Goal: Information Seeking & Learning: Check status

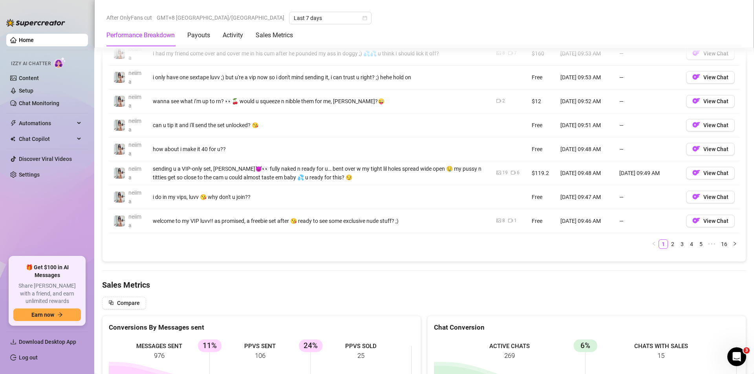
scroll to position [785, 0]
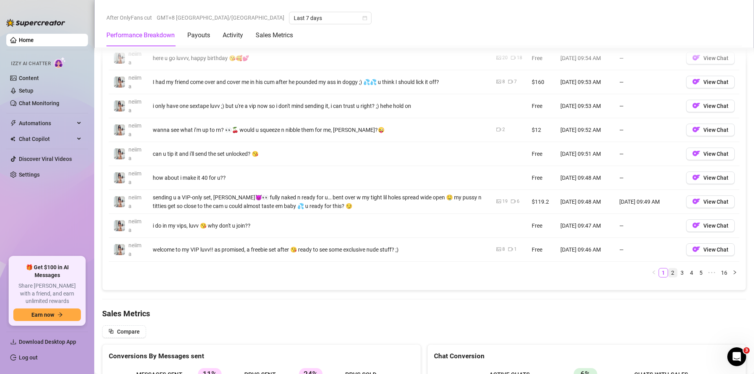
click at [668, 273] on link "2" at bounding box center [672, 273] width 9 height 9
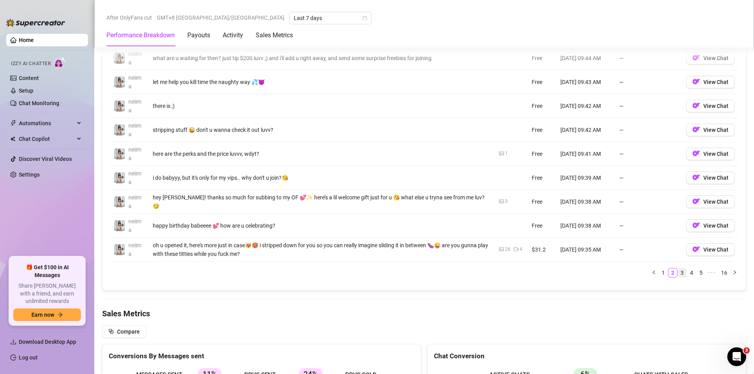
click at [678, 274] on link "3" at bounding box center [682, 273] width 9 height 9
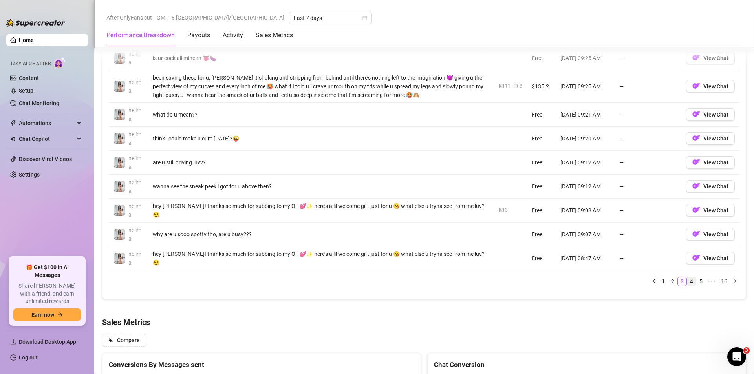
click at [687, 283] on link "4" at bounding box center [691, 281] width 9 height 9
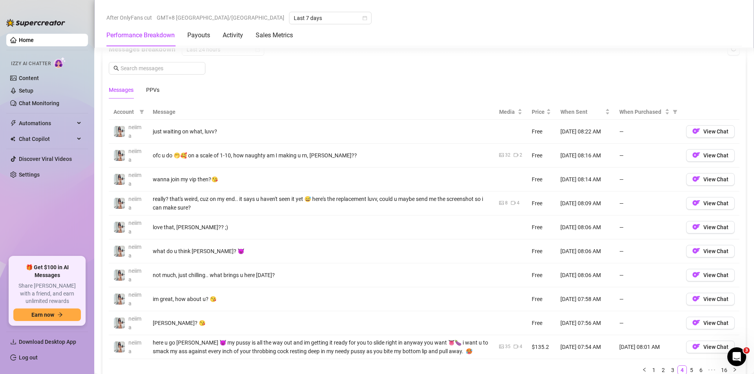
scroll to position [707, 0]
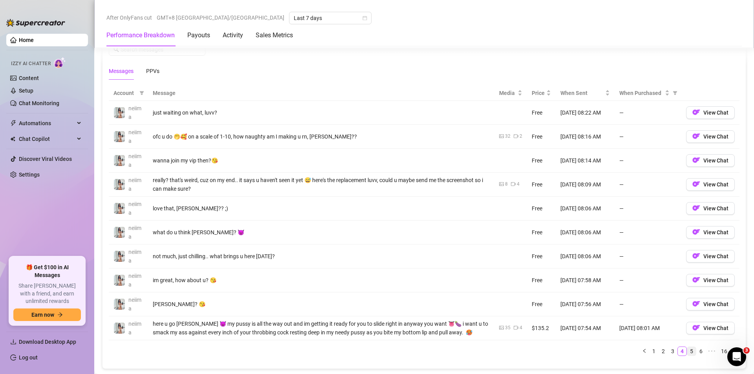
click at [687, 354] on link "5" at bounding box center [691, 351] width 9 height 9
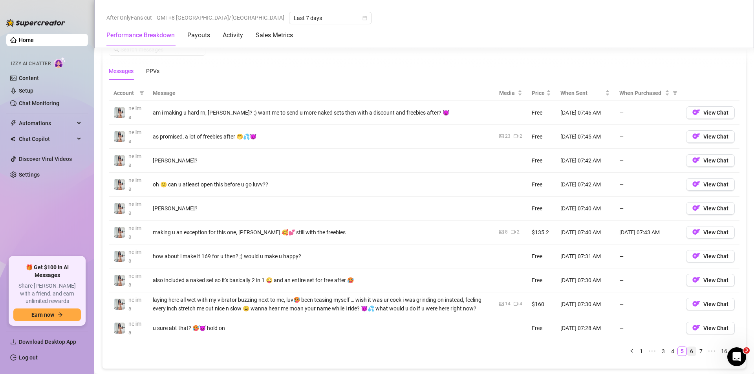
click at [687, 356] on link "6" at bounding box center [691, 351] width 9 height 9
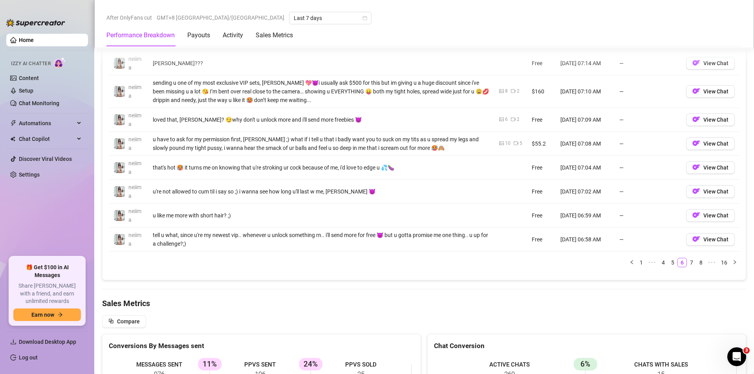
scroll to position [785, 0]
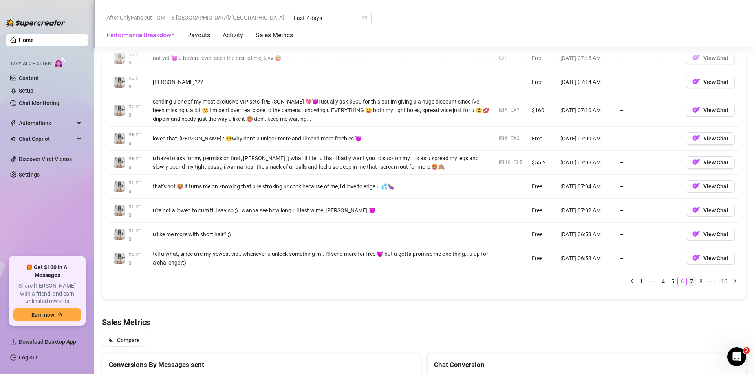
click at [687, 279] on link "7" at bounding box center [691, 281] width 9 height 9
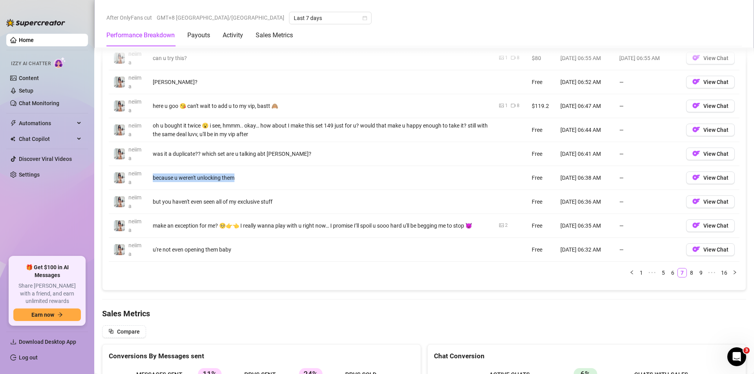
drag, startPoint x: 247, startPoint y: 182, endPoint x: 144, endPoint y: 177, distance: 103.4
click at [144, 177] on tr "neiima because u weren't unlocking them Free [DATE] 06:38 AM — View Chat" at bounding box center [424, 178] width 631 height 24
copy tr "because u weren't unlocking them"
click at [687, 272] on link "8" at bounding box center [691, 273] width 9 height 9
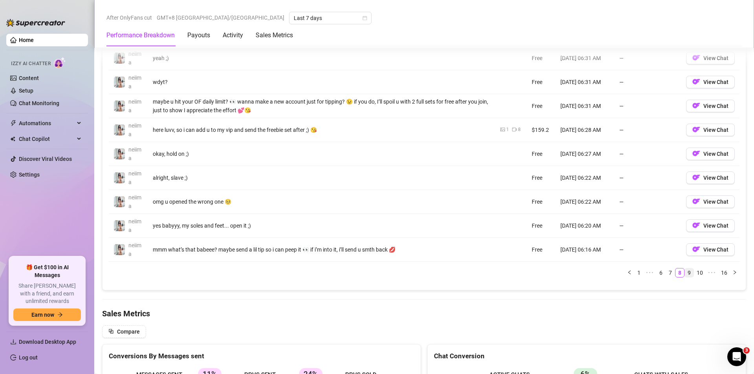
click at [685, 274] on link "9" at bounding box center [689, 273] width 9 height 9
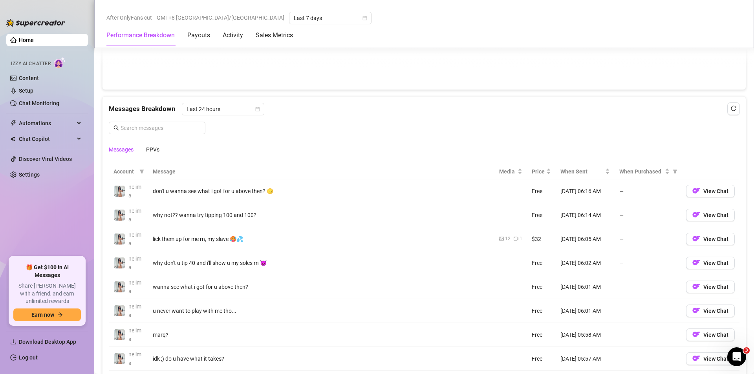
scroll to position [707, 0]
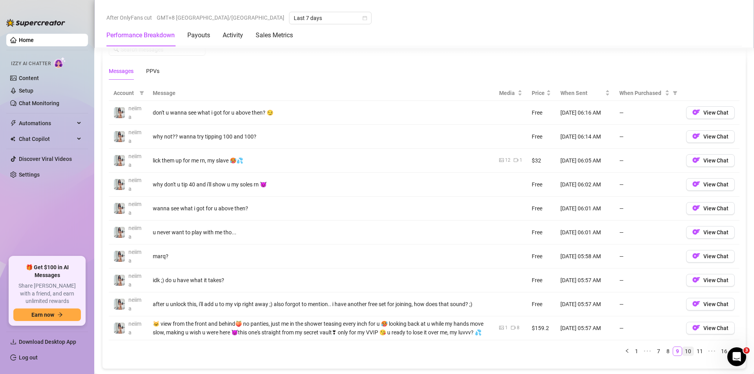
click at [682, 356] on link "10" at bounding box center [687, 351] width 11 height 9
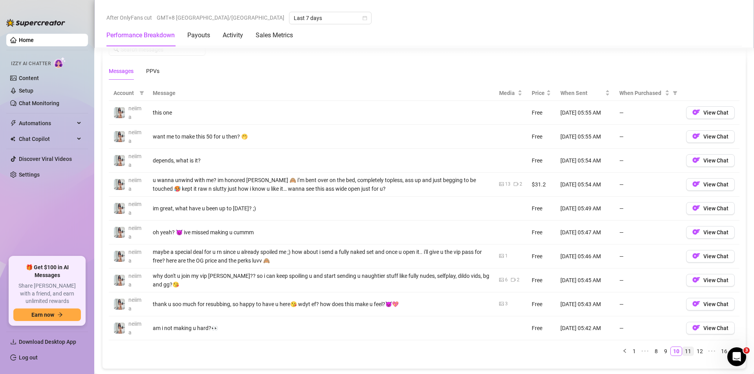
click at [682, 351] on link "11" at bounding box center [687, 351] width 11 height 9
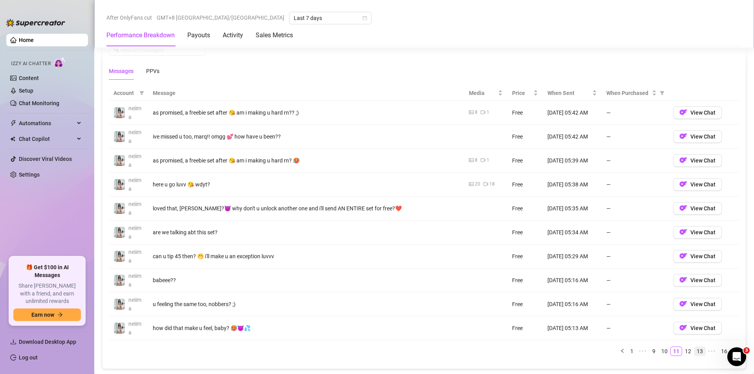
click at [694, 349] on li "13" at bounding box center [700, 351] width 12 height 9
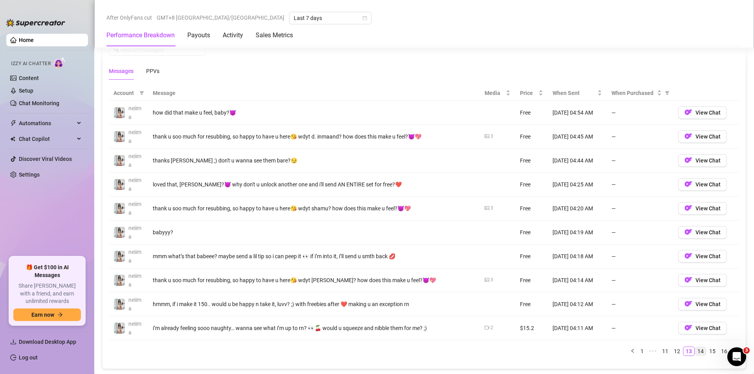
click at [696, 351] on link "14" at bounding box center [700, 351] width 11 height 9
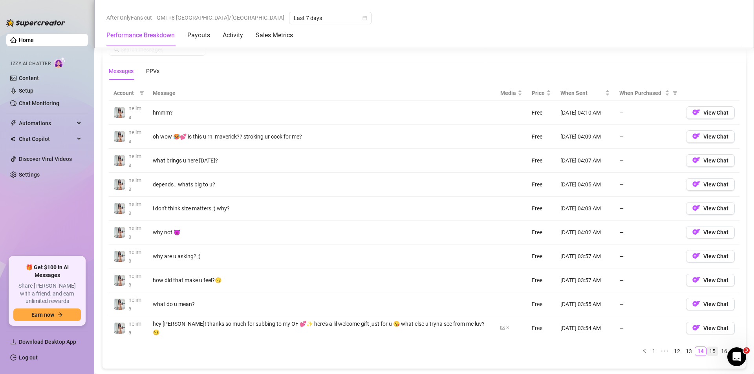
click at [710, 353] on link "15" at bounding box center [712, 351] width 11 height 9
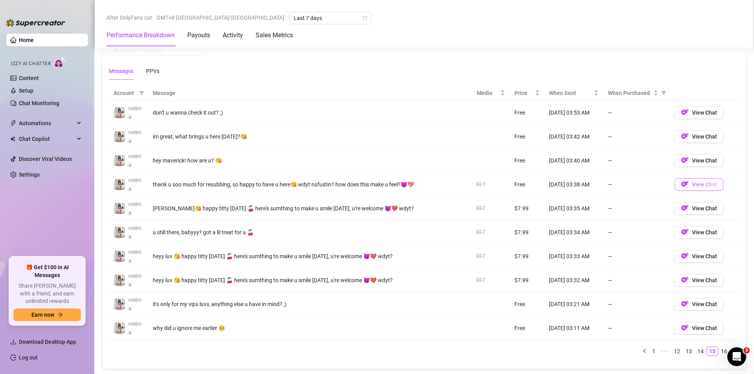
click at [695, 184] on span "View Chat" at bounding box center [704, 184] width 25 height 6
click at [719, 351] on link "16" at bounding box center [723, 351] width 11 height 9
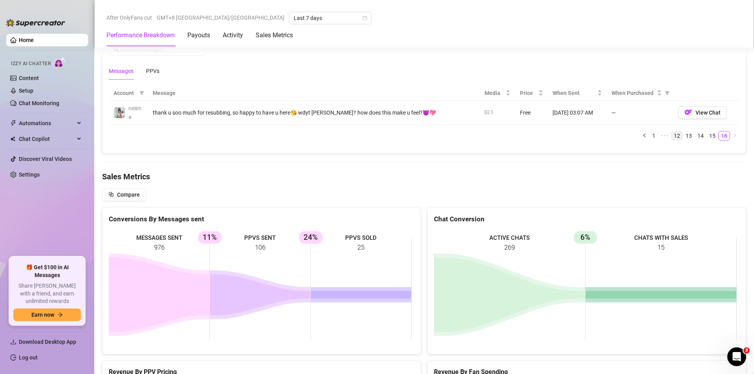
click at [673, 135] on link "12" at bounding box center [676, 136] width 11 height 9
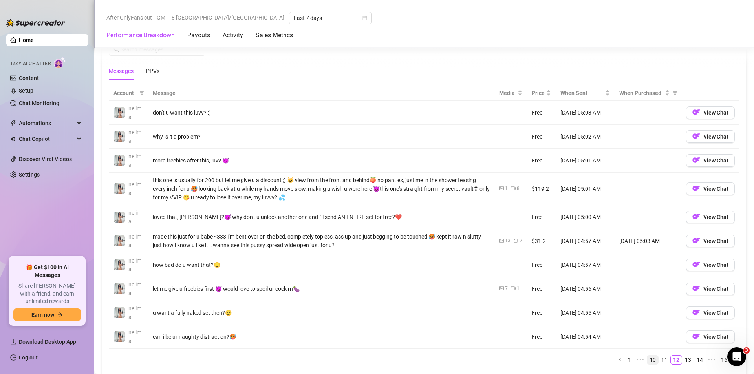
click at [649, 358] on link "10" at bounding box center [652, 360] width 11 height 9
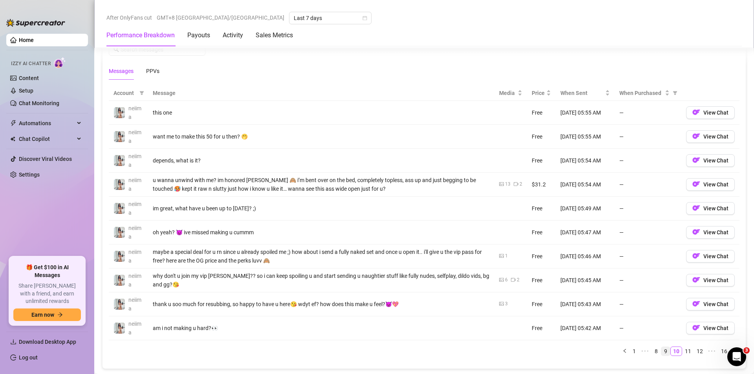
click at [661, 350] on link "9" at bounding box center [665, 351] width 9 height 9
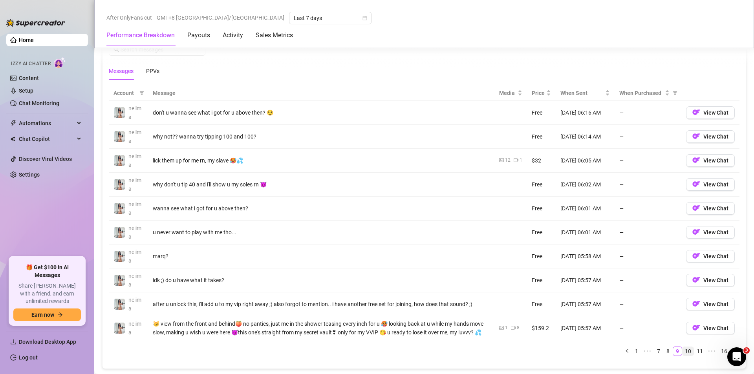
click at [683, 356] on link "10" at bounding box center [687, 351] width 11 height 9
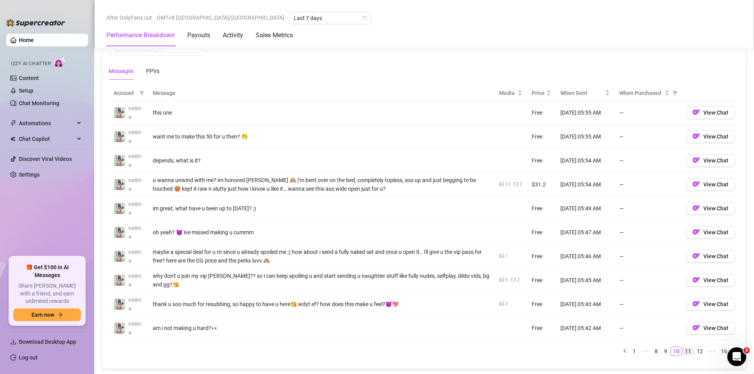
click at [682, 353] on link "11" at bounding box center [687, 351] width 11 height 9
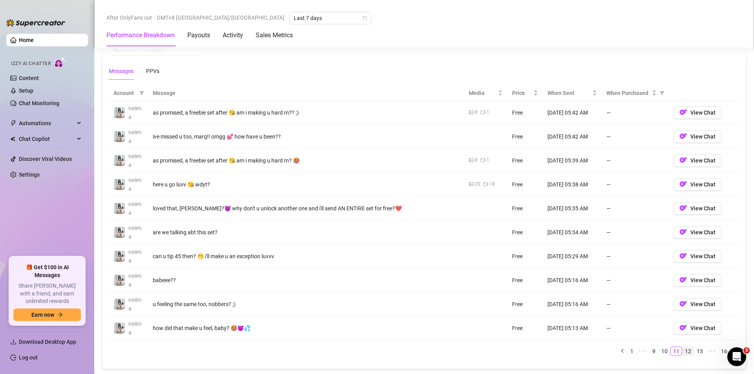
click at [686, 352] on link "12" at bounding box center [687, 351] width 11 height 9
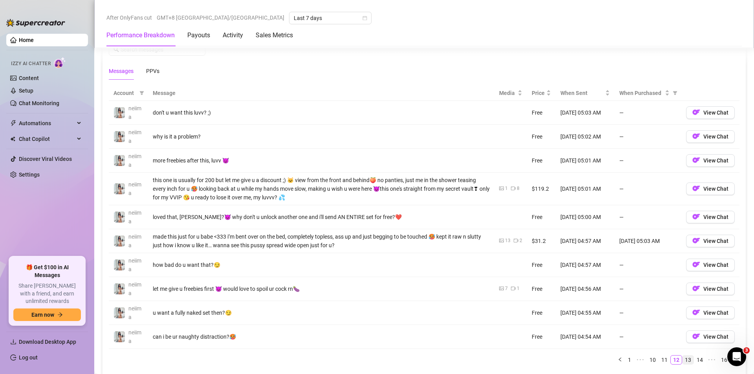
click at [684, 359] on link "13" at bounding box center [687, 360] width 11 height 9
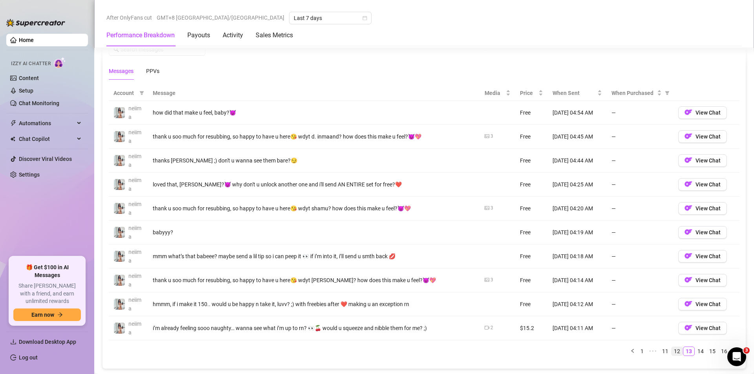
click at [671, 349] on link "12" at bounding box center [676, 351] width 11 height 9
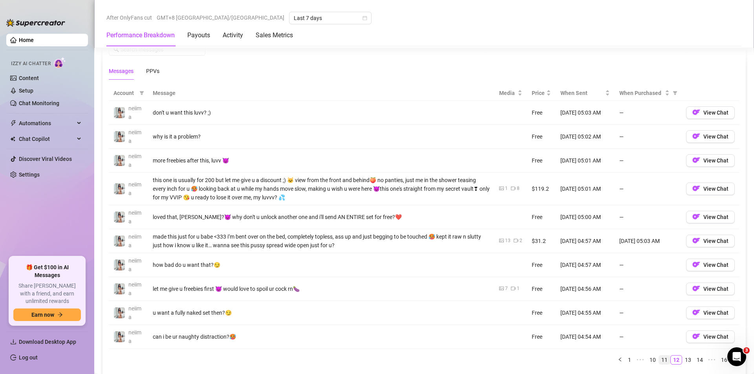
click at [662, 361] on link "11" at bounding box center [664, 360] width 11 height 9
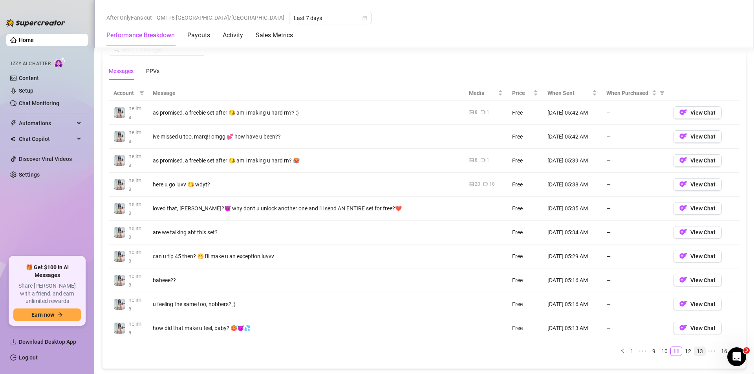
click at [694, 351] on li "13" at bounding box center [700, 351] width 12 height 9
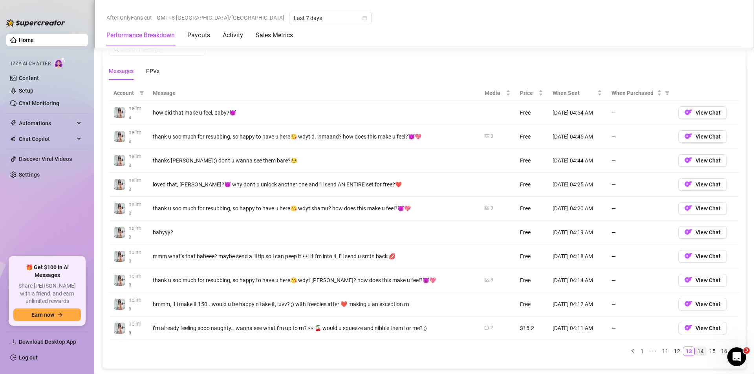
click at [697, 350] on link "14" at bounding box center [700, 351] width 11 height 9
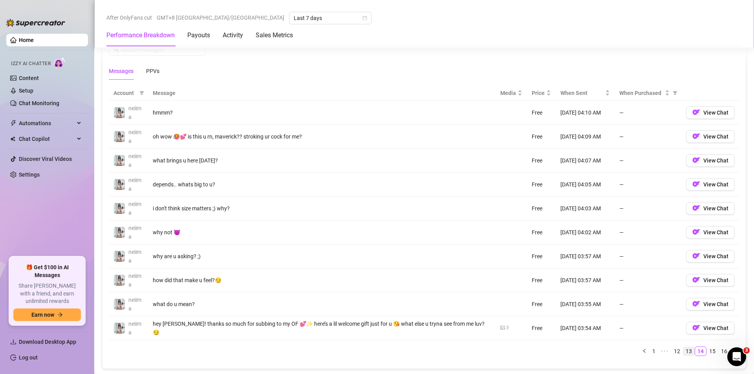
click at [683, 352] on link "13" at bounding box center [688, 351] width 11 height 9
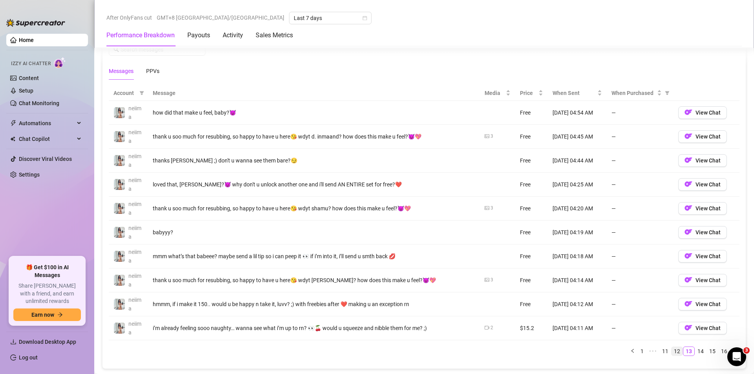
click at [672, 351] on link "12" at bounding box center [676, 351] width 11 height 9
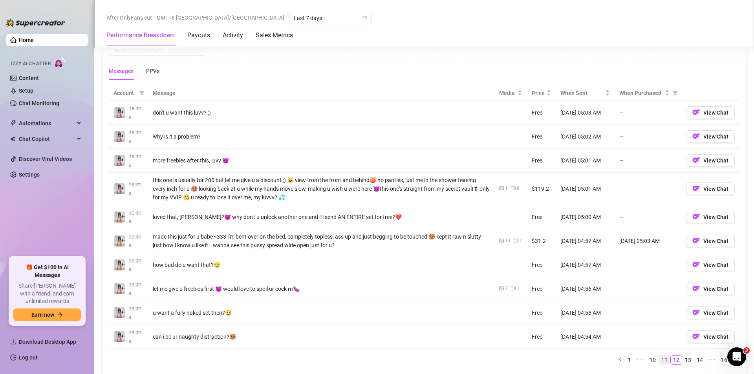
click at [659, 358] on link "11" at bounding box center [664, 360] width 11 height 9
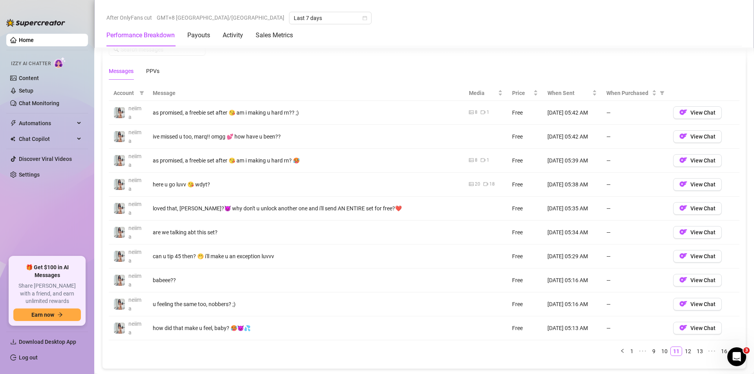
click at [683, 356] on div "Account Message Media Price When Sent When Purchased neiima as promised, a free…" at bounding box center [424, 224] width 631 height 277
click at [685, 351] on link "12" at bounding box center [687, 351] width 11 height 9
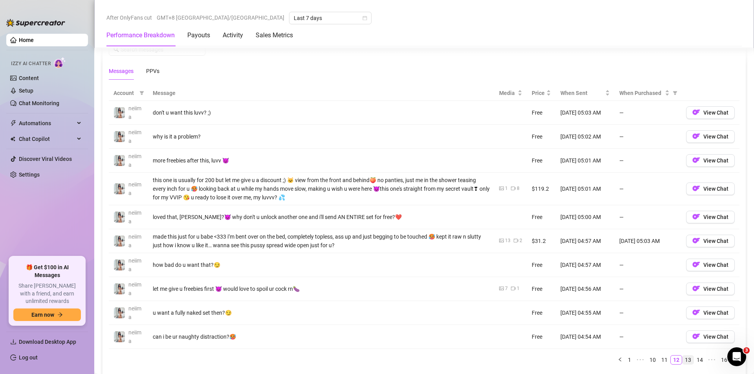
click at [684, 361] on link "13" at bounding box center [687, 360] width 11 height 9
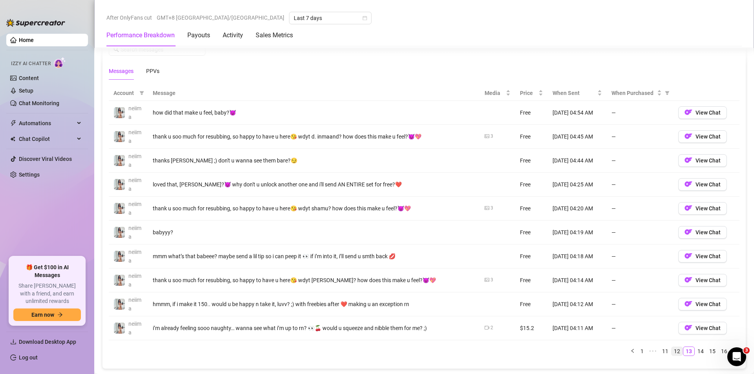
click at [671, 351] on link "12" at bounding box center [676, 351] width 11 height 9
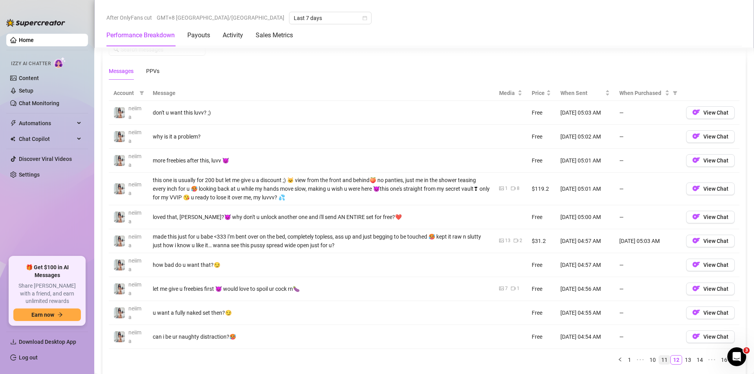
click at [659, 359] on link "11" at bounding box center [664, 360] width 11 height 9
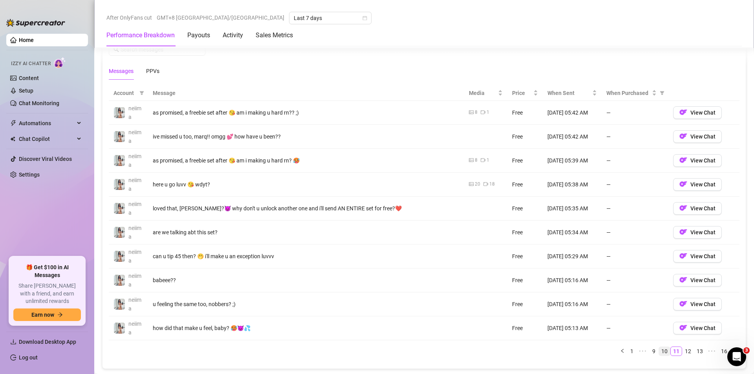
click at [659, 351] on link "10" at bounding box center [664, 351] width 11 height 9
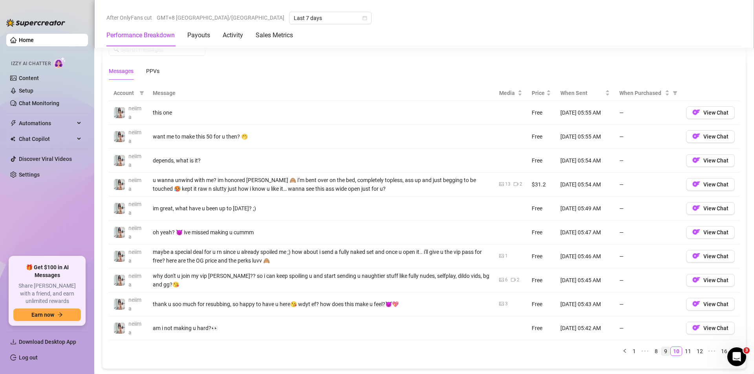
click at [661, 351] on link "9" at bounding box center [665, 351] width 9 height 9
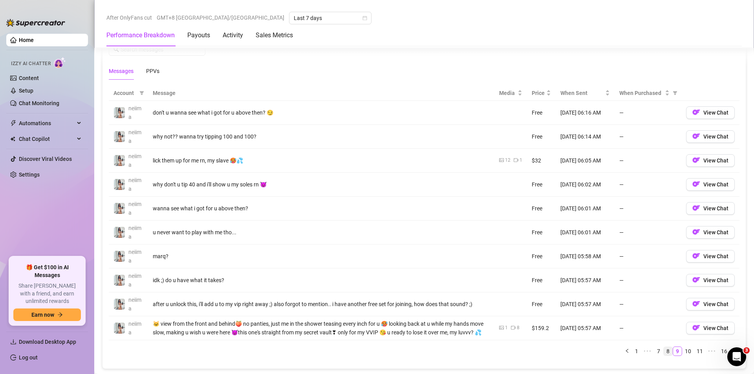
click at [664, 356] on link "8" at bounding box center [668, 351] width 9 height 9
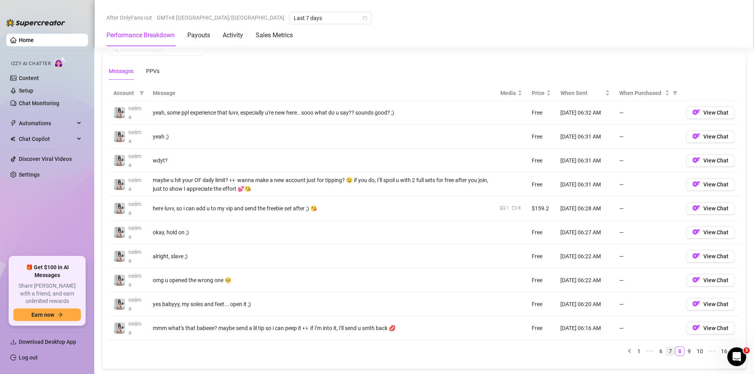
click at [666, 353] on link "7" at bounding box center [670, 351] width 9 height 9
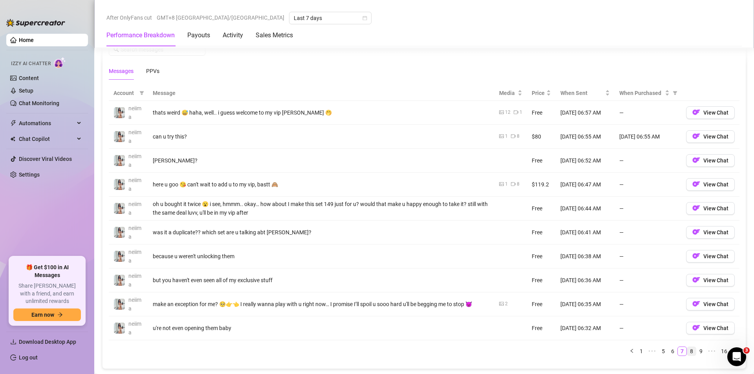
click at [687, 350] on link "8" at bounding box center [691, 351] width 9 height 9
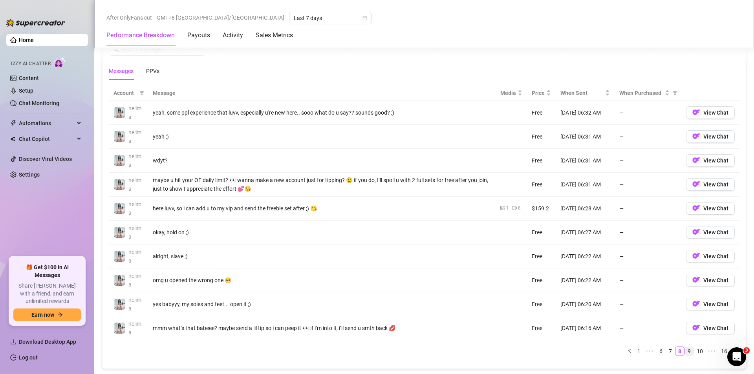
click at [685, 350] on link "9" at bounding box center [689, 351] width 9 height 9
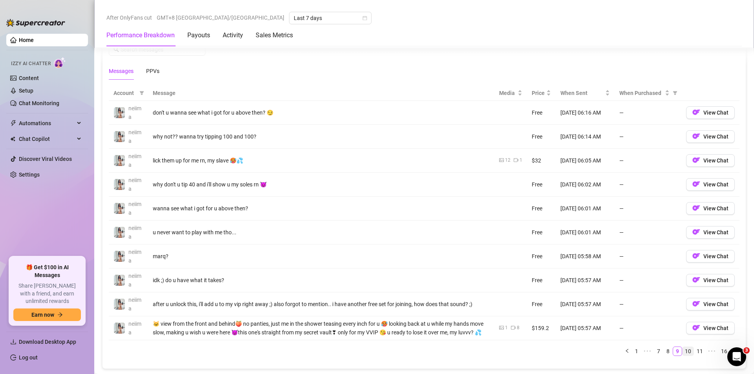
click at [683, 356] on link "10" at bounding box center [687, 351] width 11 height 9
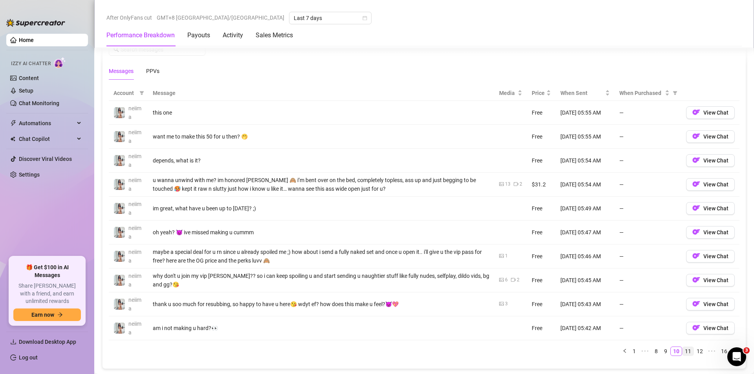
click at [683, 352] on link "11" at bounding box center [687, 351] width 11 height 9
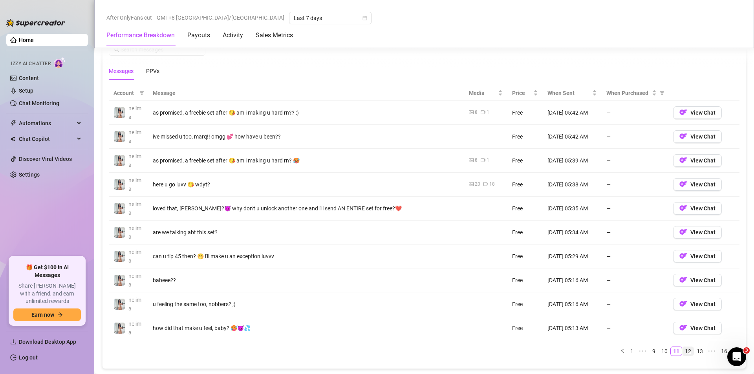
click at [683, 352] on link "12" at bounding box center [687, 351] width 11 height 9
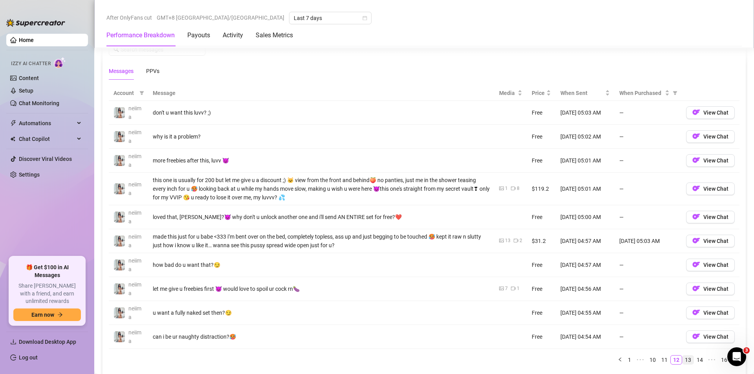
click at [682, 358] on link "13" at bounding box center [687, 360] width 11 height 9
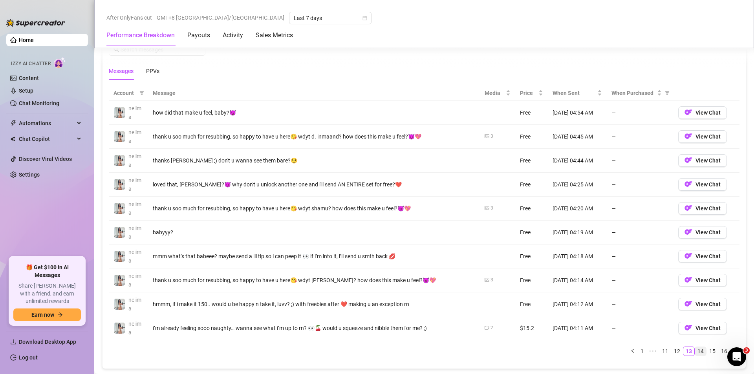
click at [698, 350] on link "14" at bounding box center [700, 351] width 11 height 9
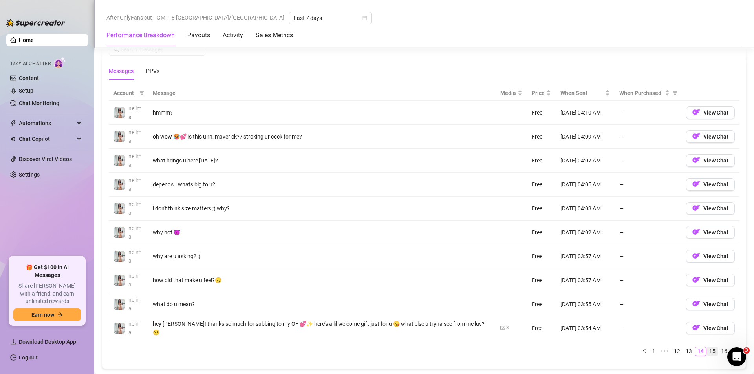
click at [707, 351] on link "15" at bounding box center [712, 351] width 11 height 9
